Goal: Find specific page/section: Find specific page/section

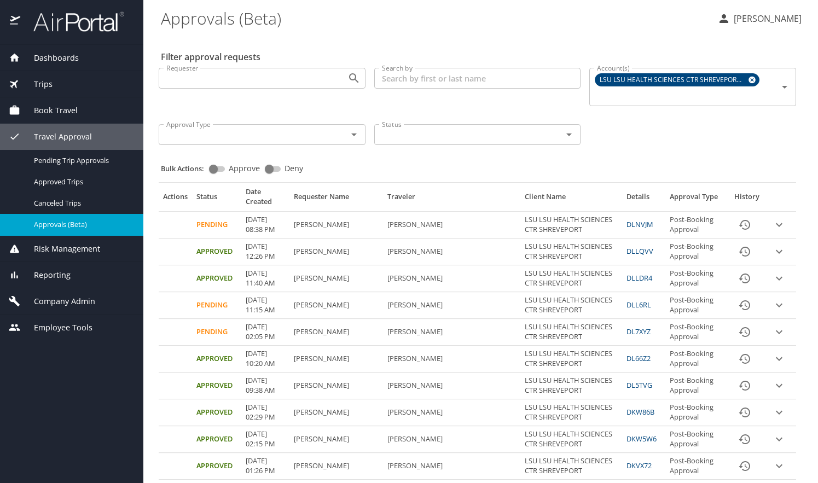
click at [61, 298] on span "Company Admin" at bounding box center [57, 301] width 75 height 12
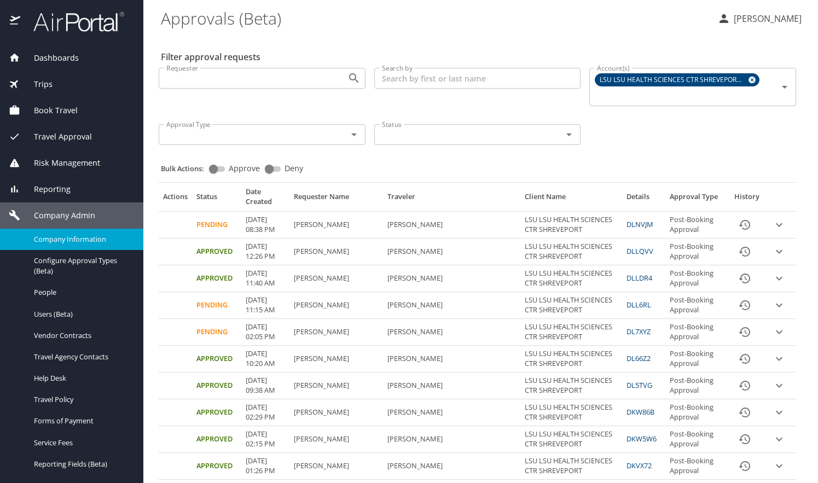
click at [74, 238] on span "Company Information" at bounding box center [82, 239] width 96 height 10
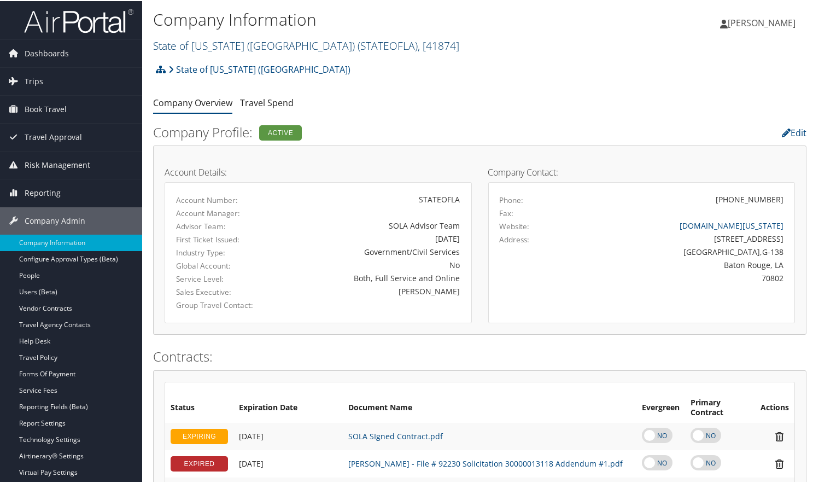
click at [418, 42] on span ", [ 41874 ]" at bounding box center [439, 44] width 42 height 15
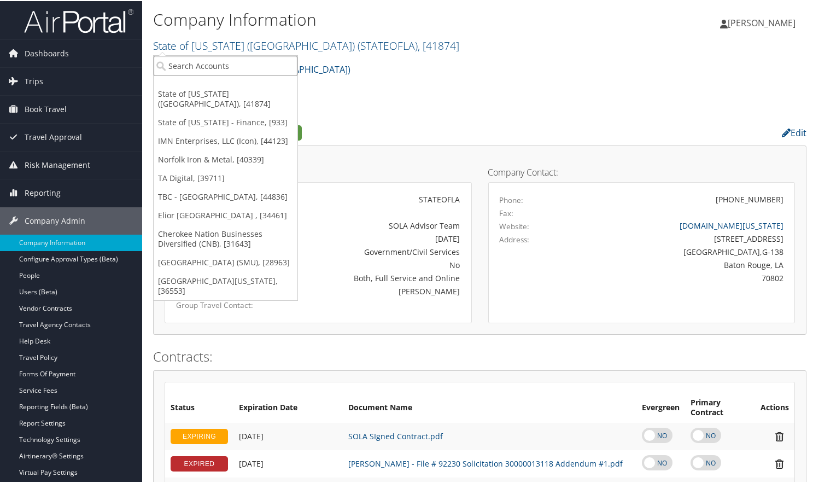
drag, startPoint x: 232, startPoint y: 61, endPoint x: 227, endPoint y: 65, distance: 5.8
click at [231, 62] on input "search" at bounding box center [226, 65] width 144 height 20
type input "CEMB"
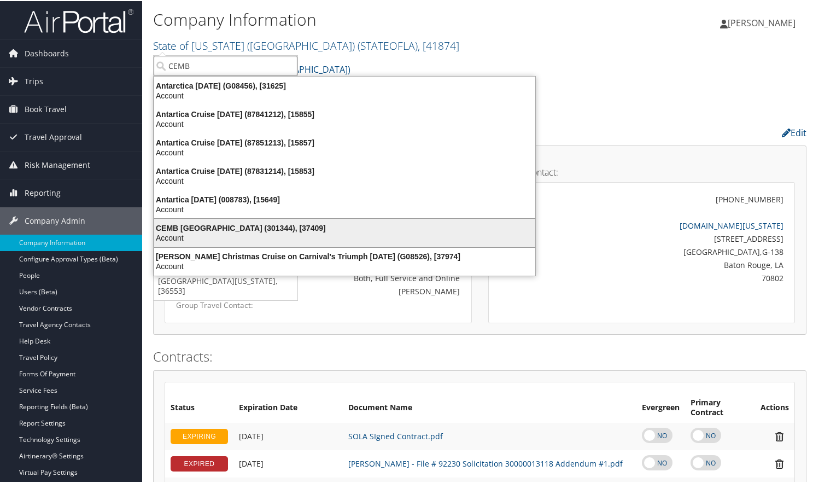
click at [217, 231] on div "CEMB USA (301344), [37409]" at bounding box center [345, 227] width 394 height 10
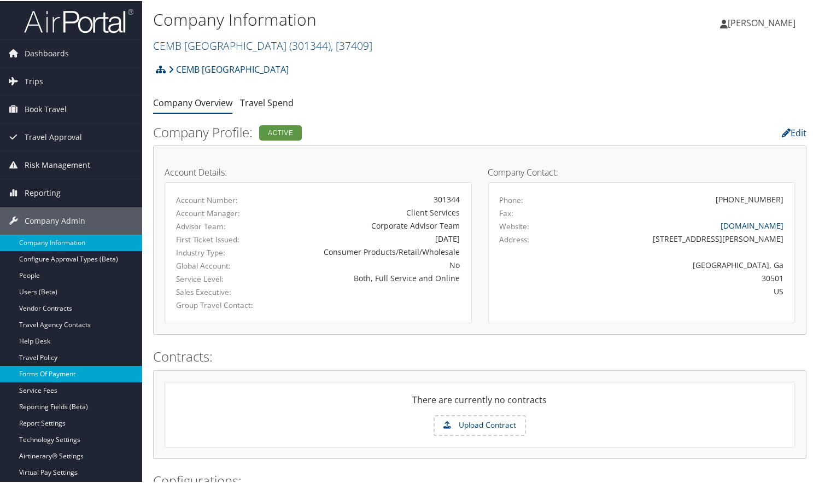
click at [44, 372] on link "Forms Of Payment" at bounding box center [71, 373] width 142 height 16
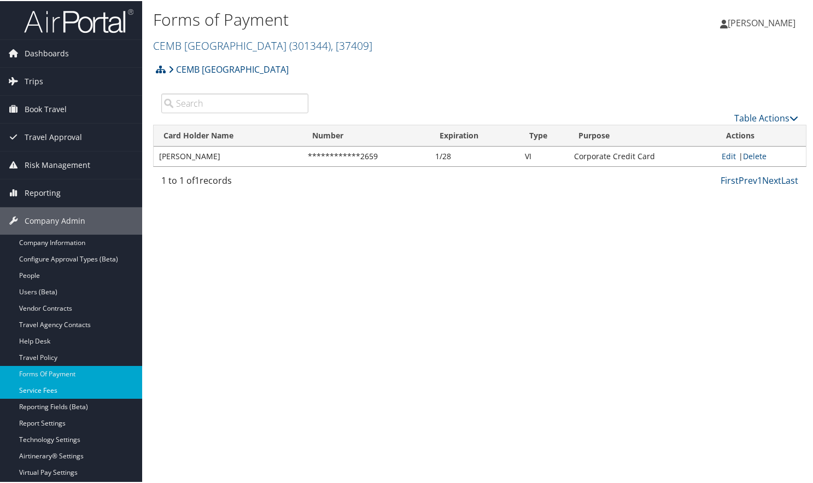
click at [49, 387] on link "Service Fees" at bounding box center [71, 389] width 142 height 16
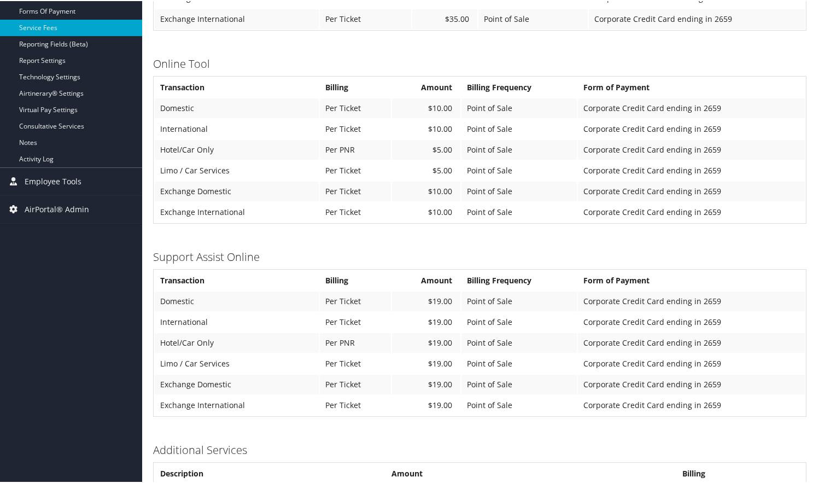
scroll to position [383, 0]
